Goal: Task Accomplishment & Management: Manage account settings

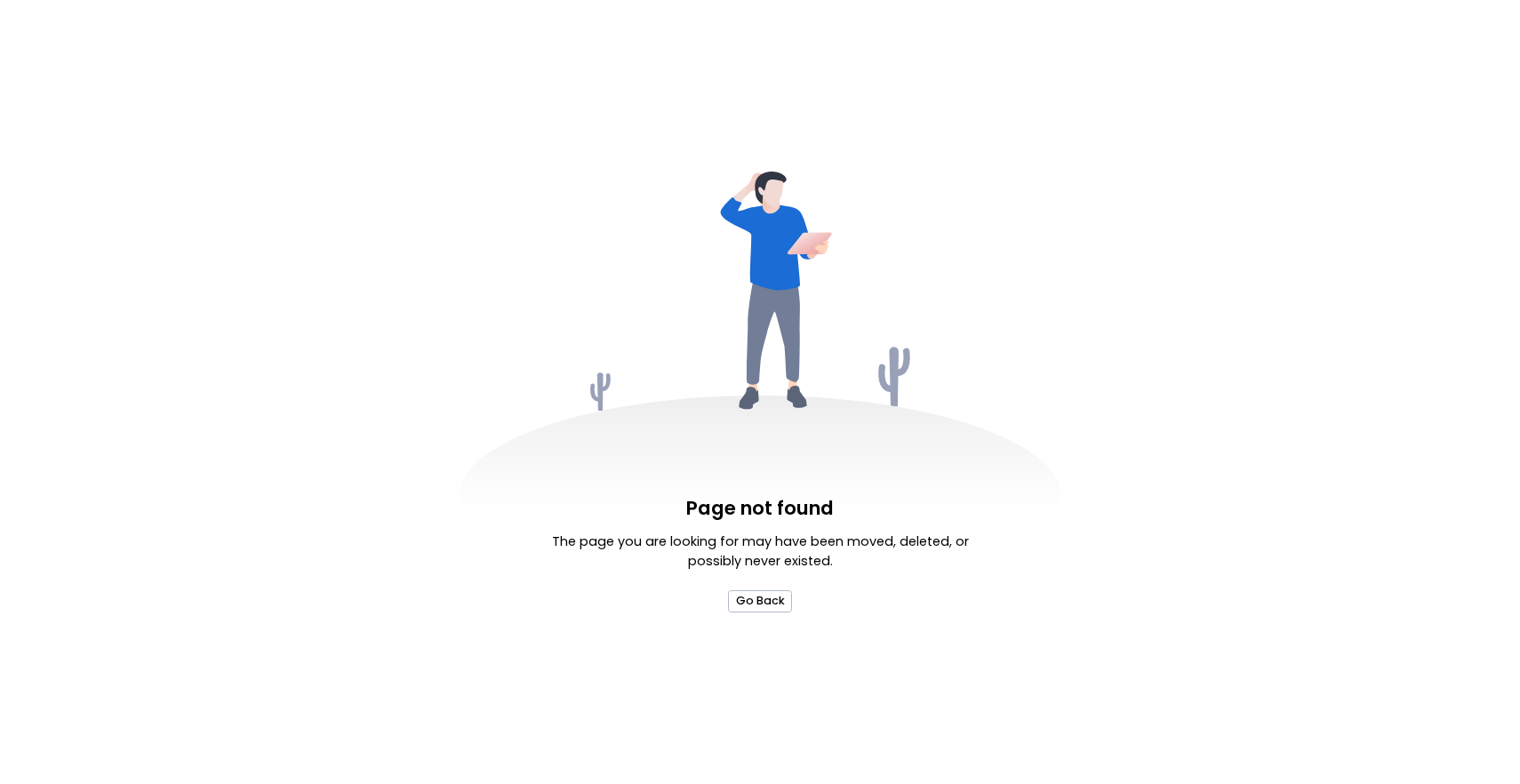
click at [759, 614] on div "Page not found The page you are looking for may have been moved, deleted, or po…" at bounding box center [760, 392] width 1520 height 784
click at [759, 607] on button "Go Back" at bounding box center [760, 601] width 63 height 23
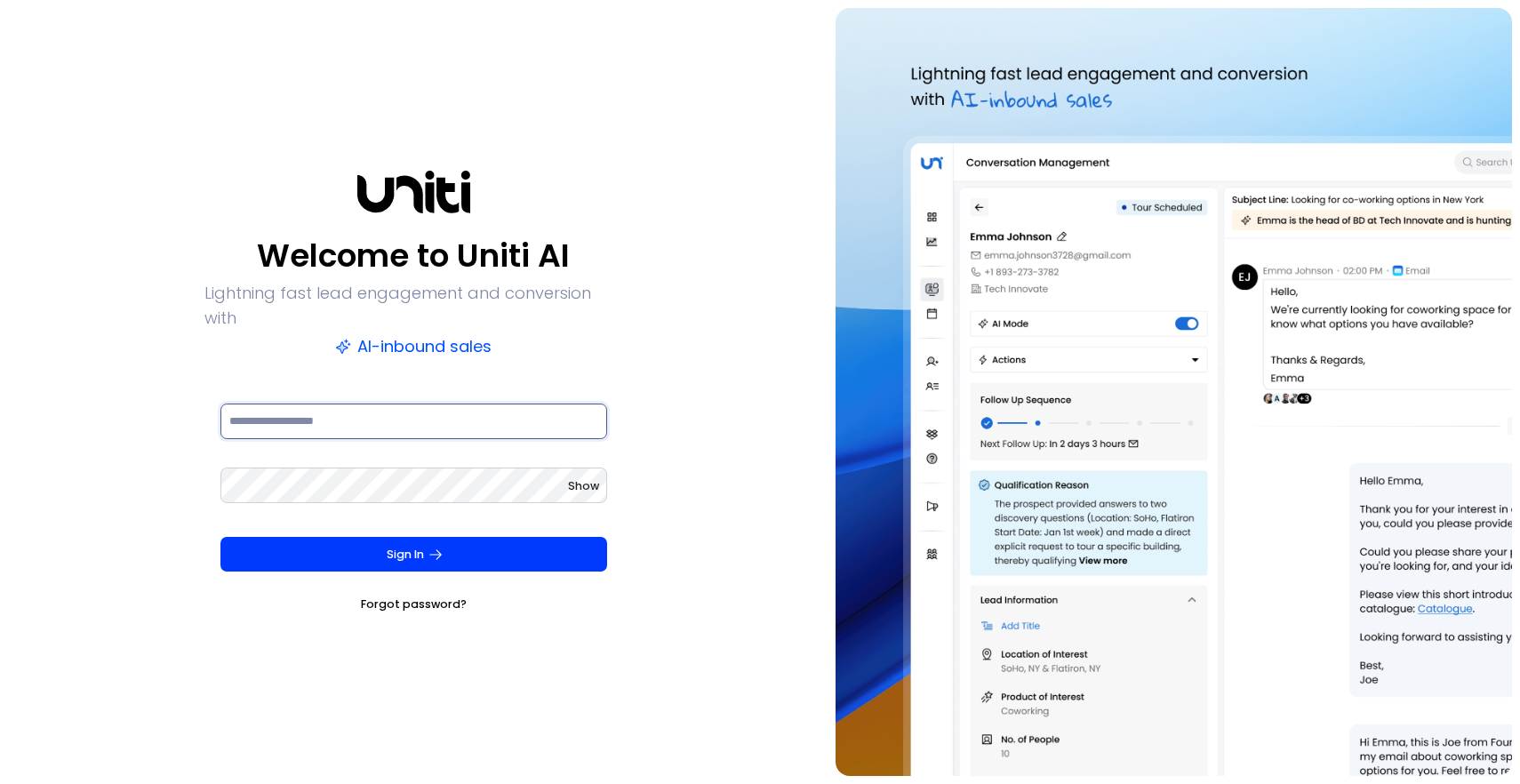
click at [573, 404] on input at bounding box center [414, 422] width 387 height 35
type input "**********"
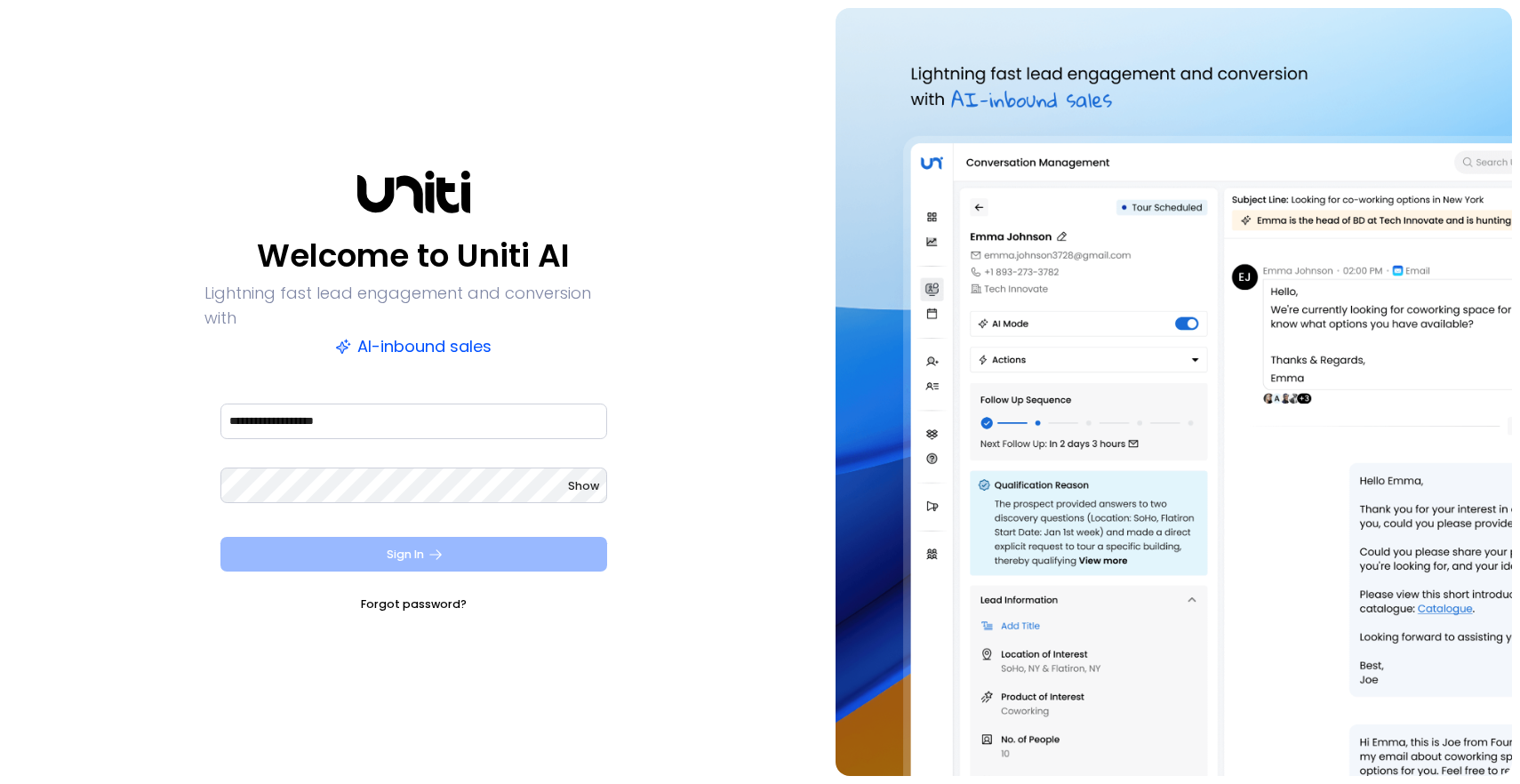
click at [590, 541] on button "Sign In" at bounding box center [414, 555] width 387 height 35
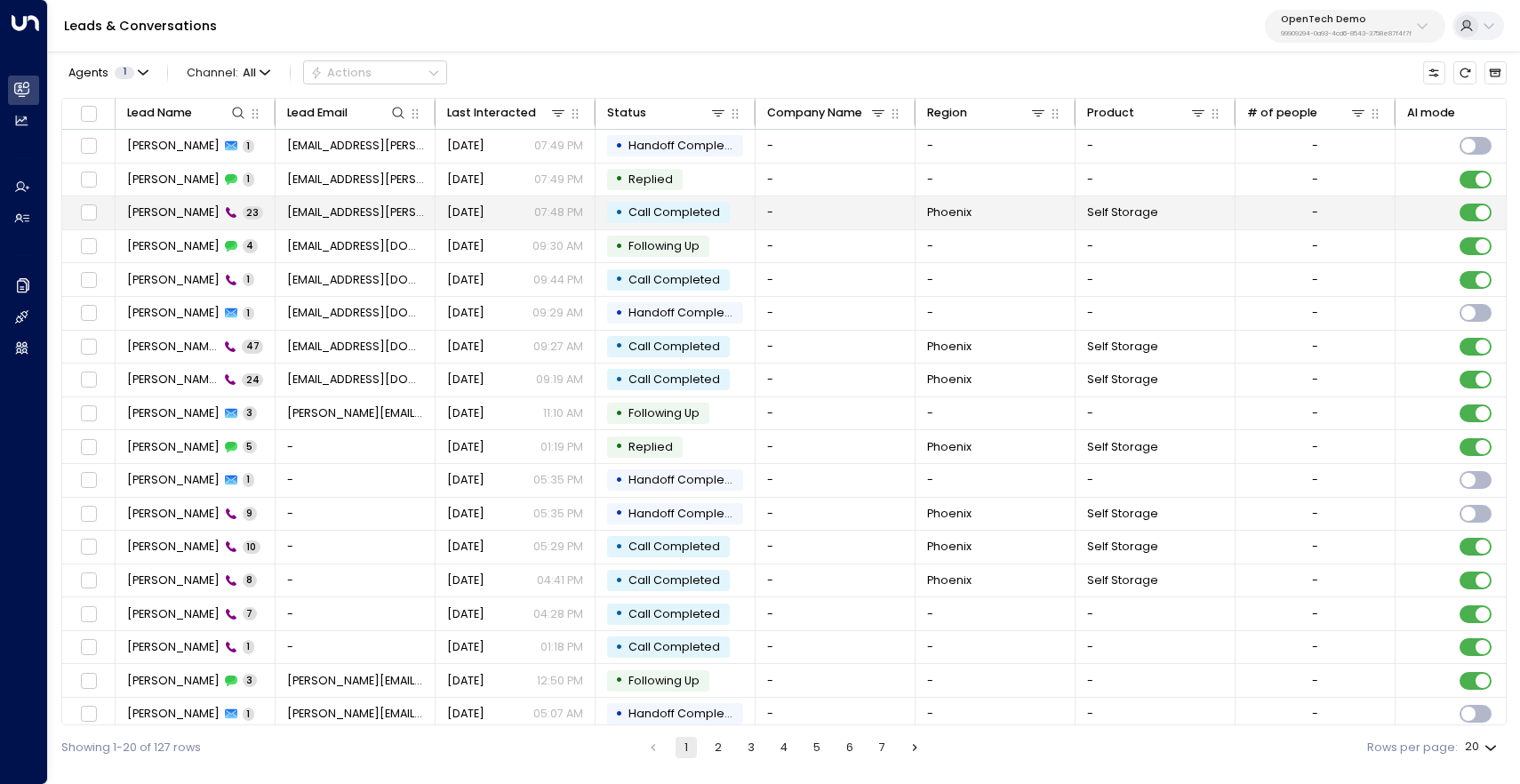
click at [190, 217] on span "[PERSON_NAME]" at bounding box center [173, 213] width 93 height 16
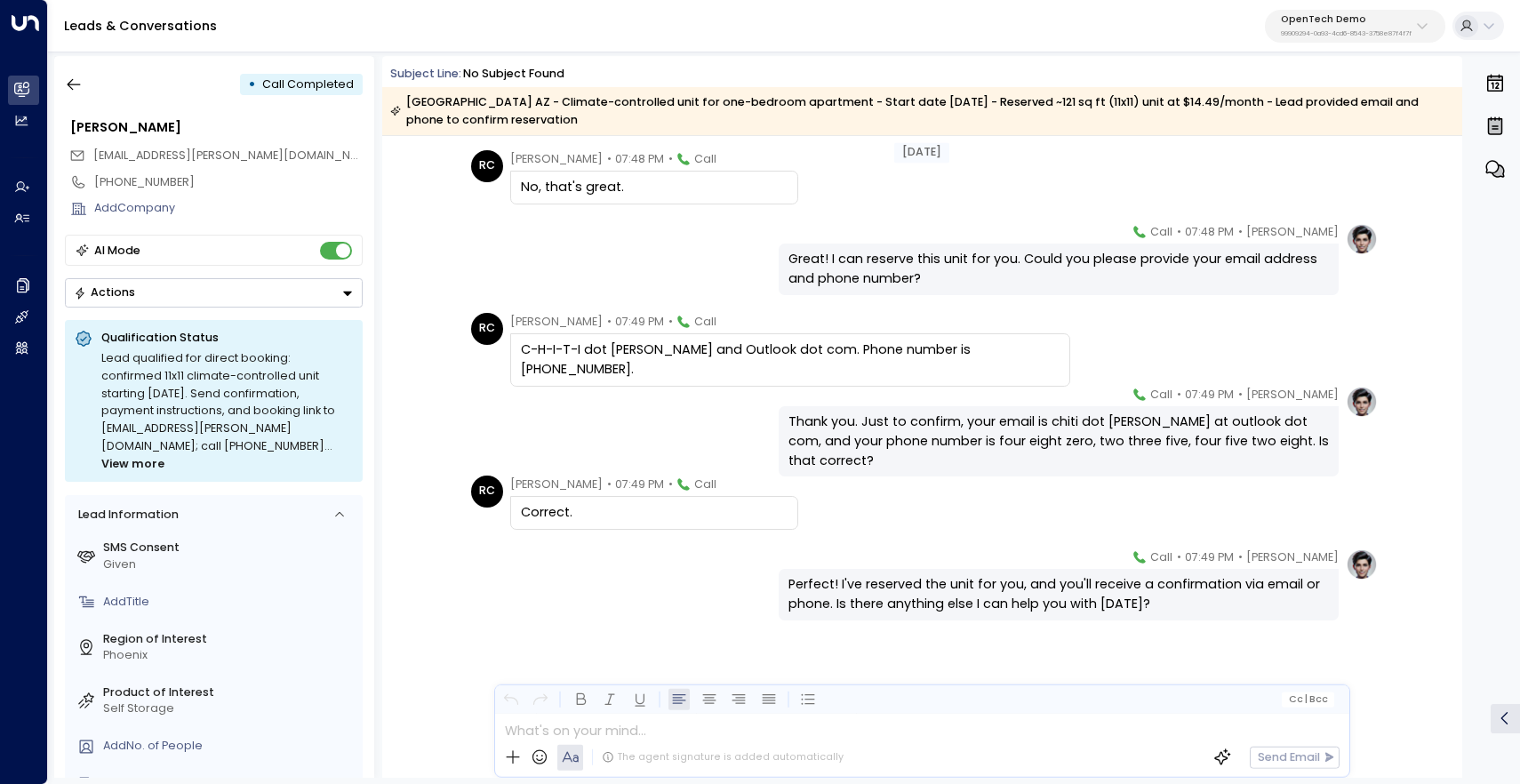
scroll to position [1586, 0]
